Goal: Transaction & Acquisition: Subscribe to service/newsletter

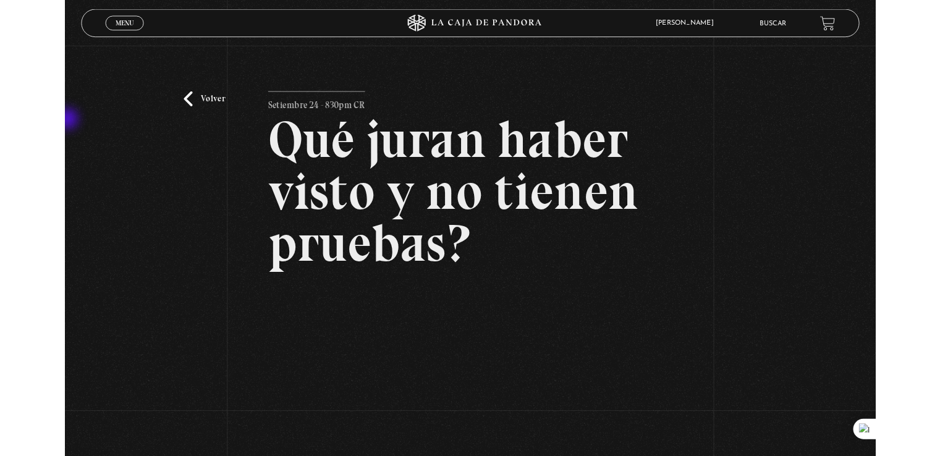
scroll to position [185, 0]
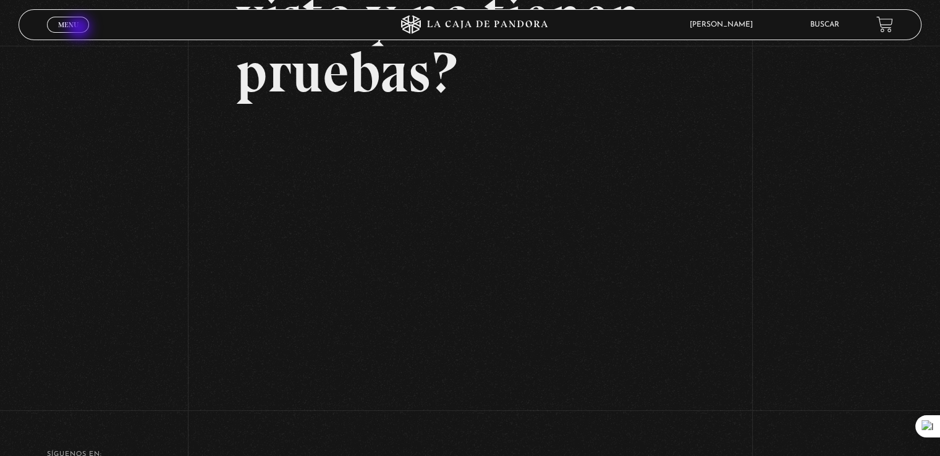
click at [77, 29] on link "Menu Cerrar" at bounding box center [68, 25] width 42 height 16
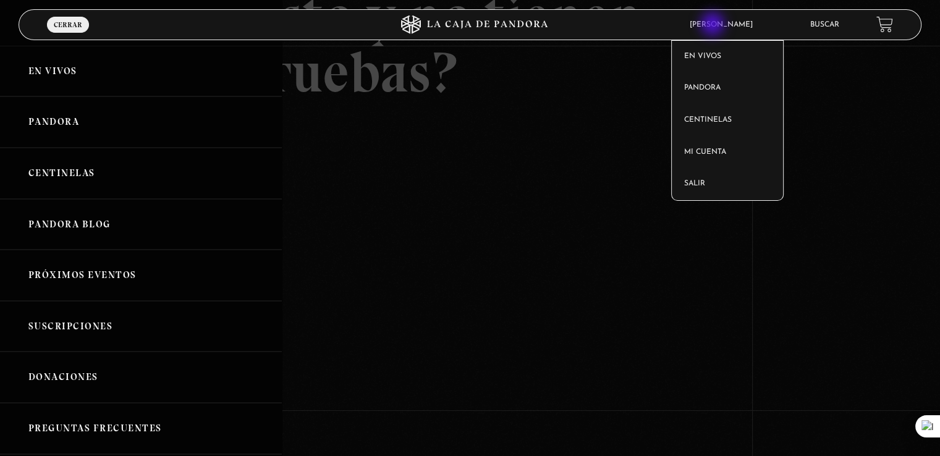
click at [714, 25] on span "[PERSON_NAME]" at bounding box center [724, 24] width 82 height 7
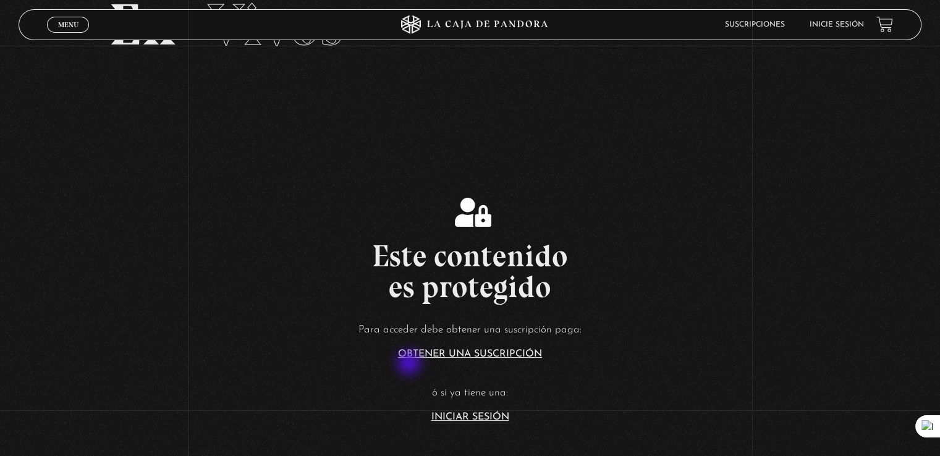
scroll to position [185, 0]
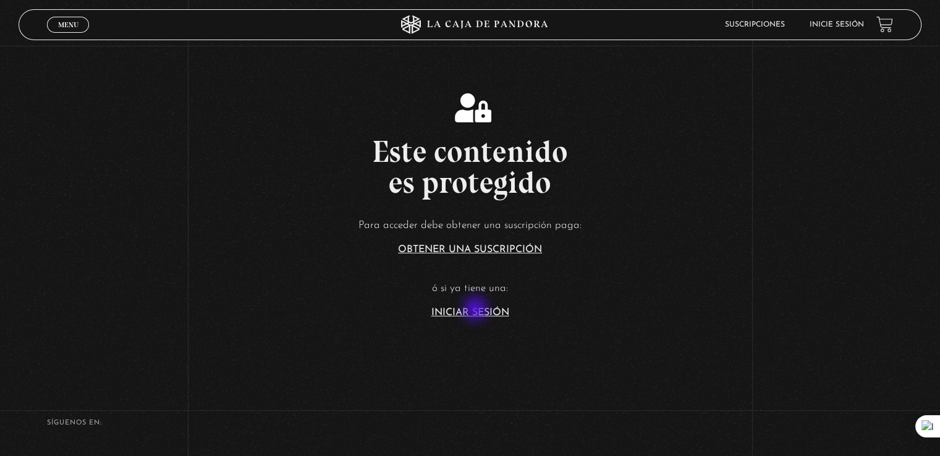
click at [476, 310] on link "Iniciar Sesión" at bounding box center [470, 313] width 78 height 10
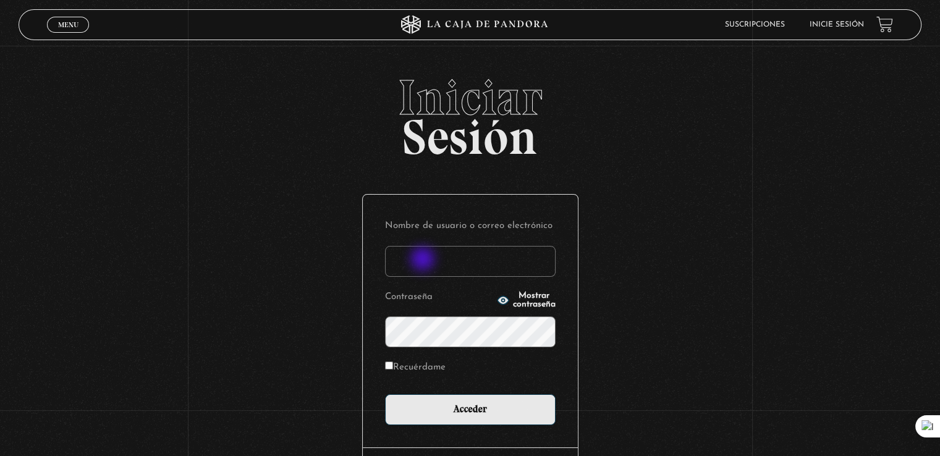
click at [424, 260] on input "Nombre de usuario o correo electrónico" at bounding box center [470, 261] width 171 height 31
type input "frmoreno1990@gmail.com"
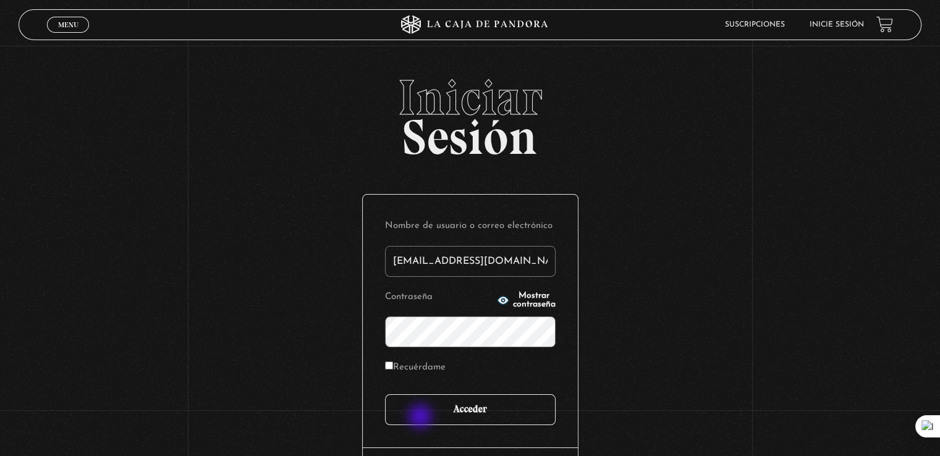
click at [421, 418] on input "Acceder" at bounding box center [470, 409] width 171 height 31
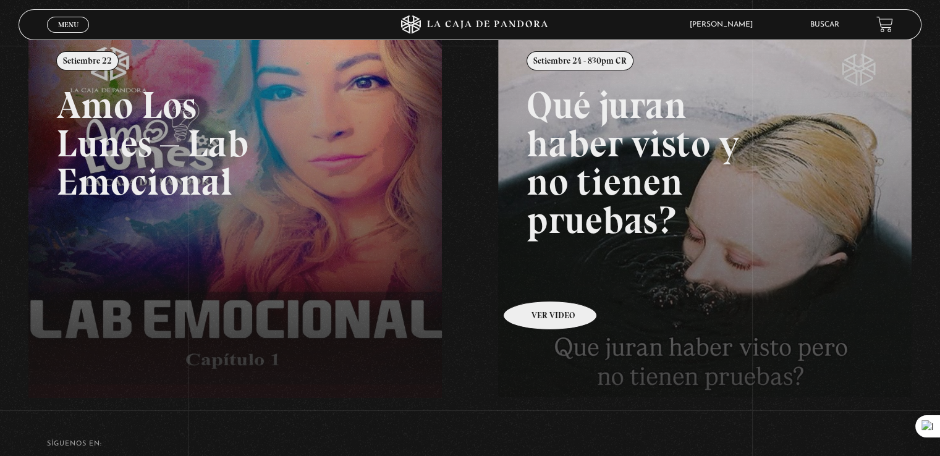
scroll to position [185, 0]
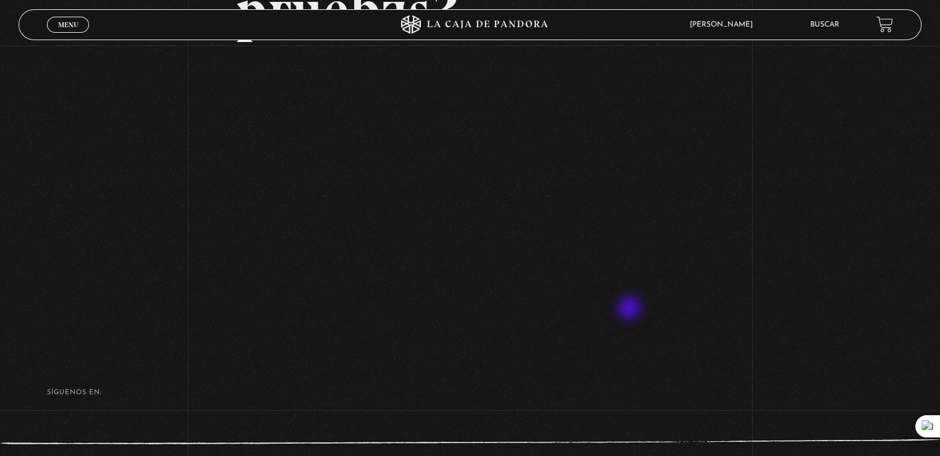
scroll to position [185, 0]
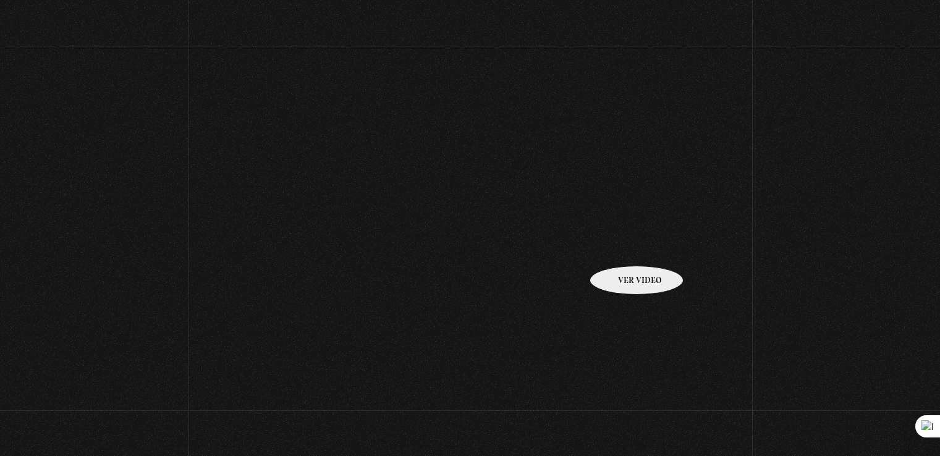
scroll to position [185, 0]
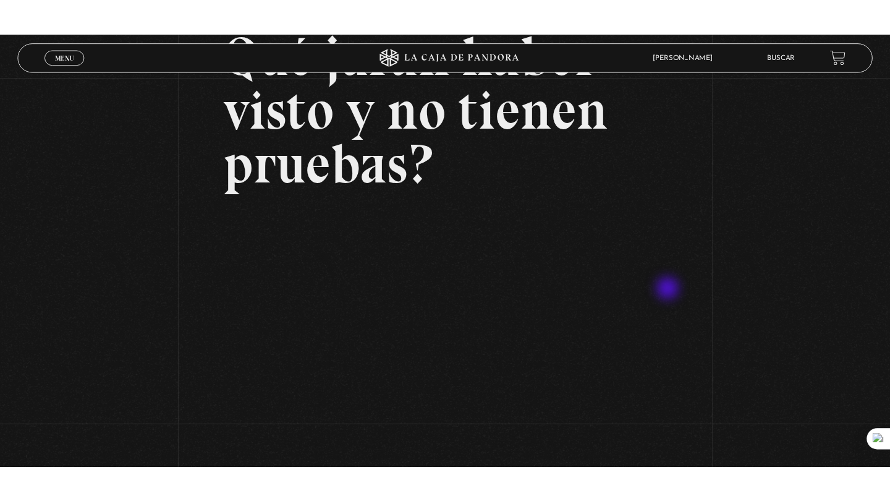
scroll to position [124, 0]
